Goal: Task Accomplishment & Management: Use online tool/utility

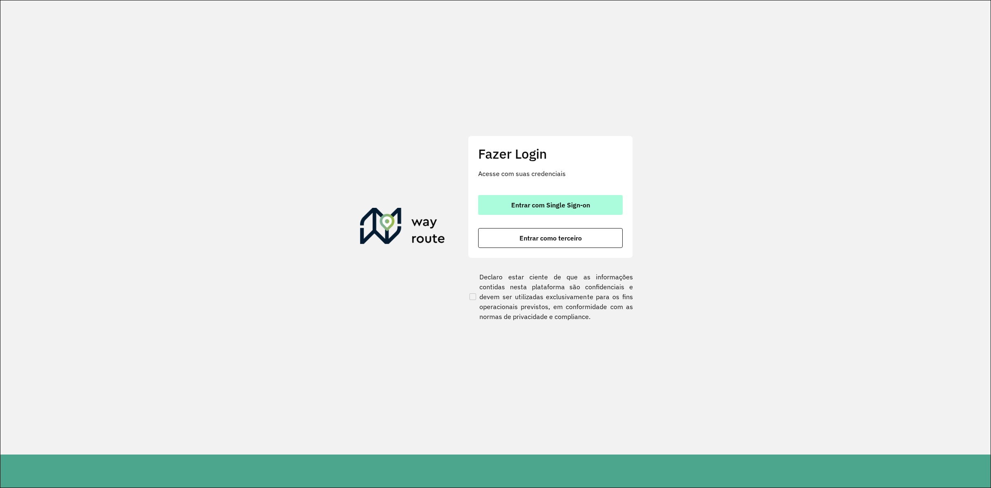
click at [515, 211] on button "Entrar com Single Sign-on" at bounding box center [550, 205] width 145 height 20
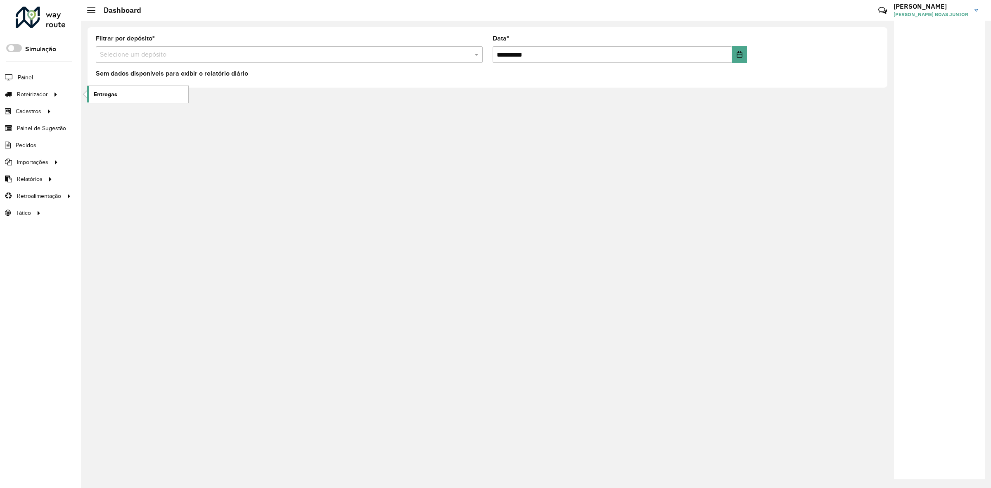
click at [103, 93] on span "Entregas" at bounding box center [106, 94] width 24 height 9
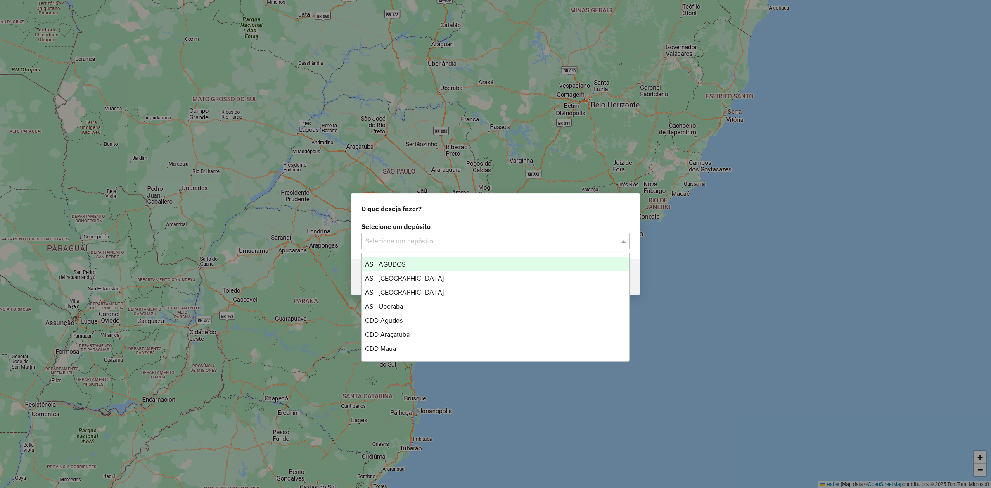
click at [424, 247] on div "Selecione um depósito" at bounding box center [495, 241] width 268 height 17
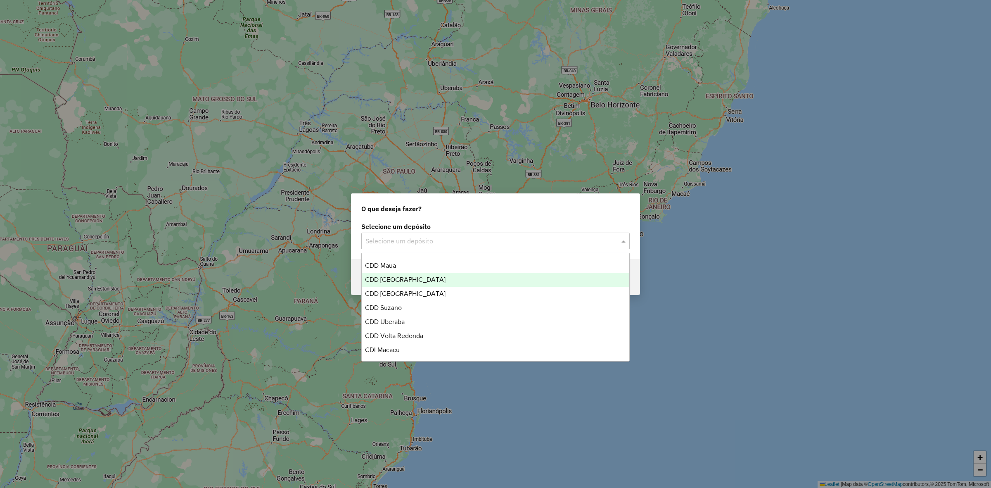
click at [405, 276] on span "CDD [GEOGRAPHIC_DATA]" at bounding box center [405, 279] width 81 height 7
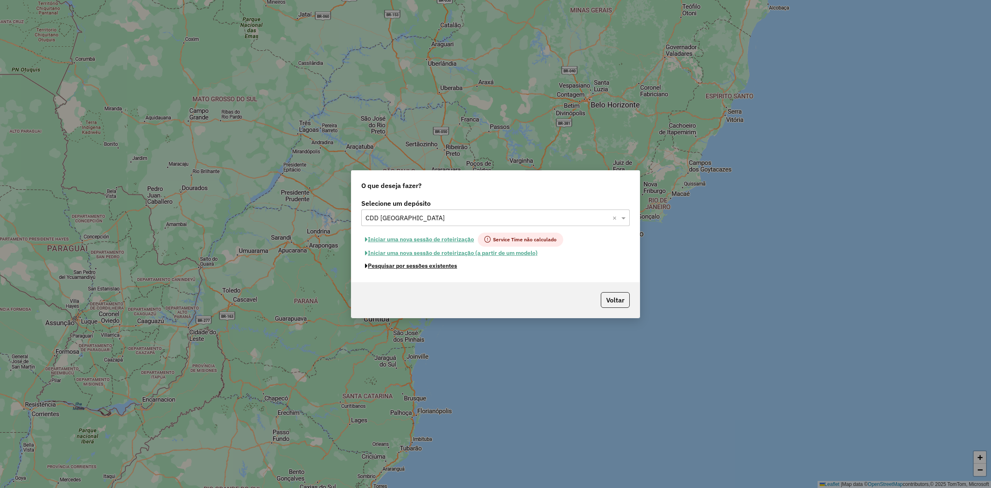
click at [413, 268] on button "Pesquisar por sessões existentes" at bounding box center [411, 265] width 100 height 13
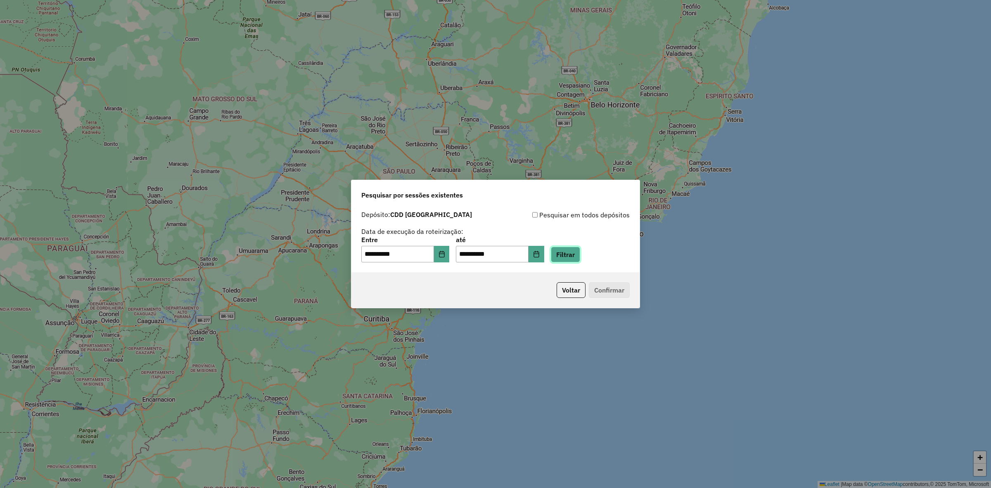
click at [580, 254] on button "Filtrar" at bounding box center [565, 255] width 29 height 16
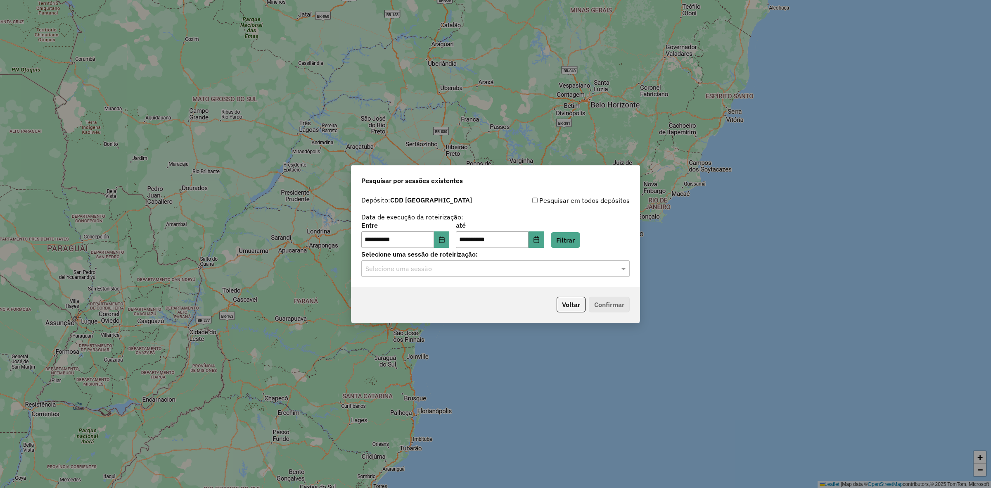
click at [581, 250] on label "Selecione uma sessão de roteirização:" at bounding box center [495, 254] width 268 height 10
click at [580, 233] on button "Filtrar" at bounding box center [565, 240] width 29 height 16
click at [505, 264] on input "text" at bounding box center [488, 269] width 244 height 10
click at [478, 289] on div "1259715 - 05/09/2025 18:05" at bounding box center [496, 292] width 268 height 14
click at [628, 308] on button "Confirmar" at bounding box center [609, 305] width 41 height 16
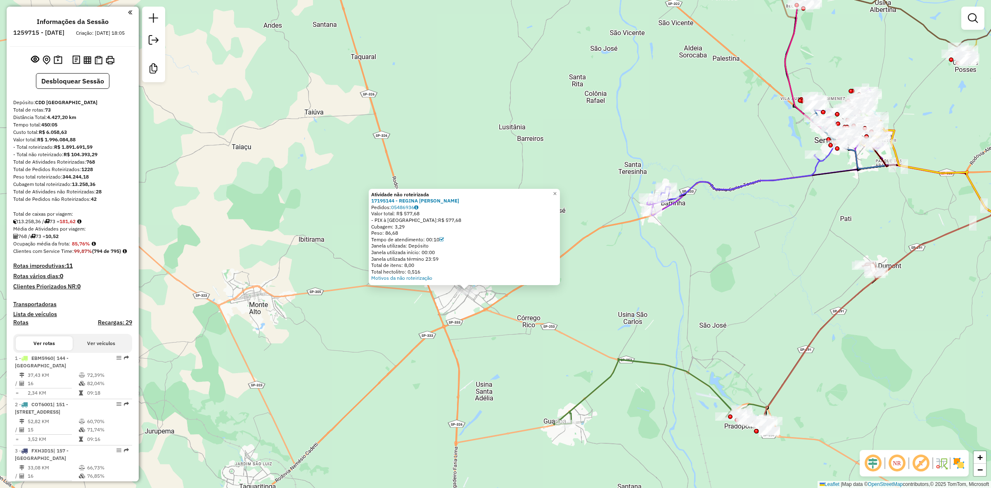
click at [524, 330] on div "Atividade não roteirizada 17195144 - REGINA [PERSON_NAME] S Pedidos: 05486936 V…" at bounding box center [495, 244] width 991 height 488
